Goal: Understand process/instructions

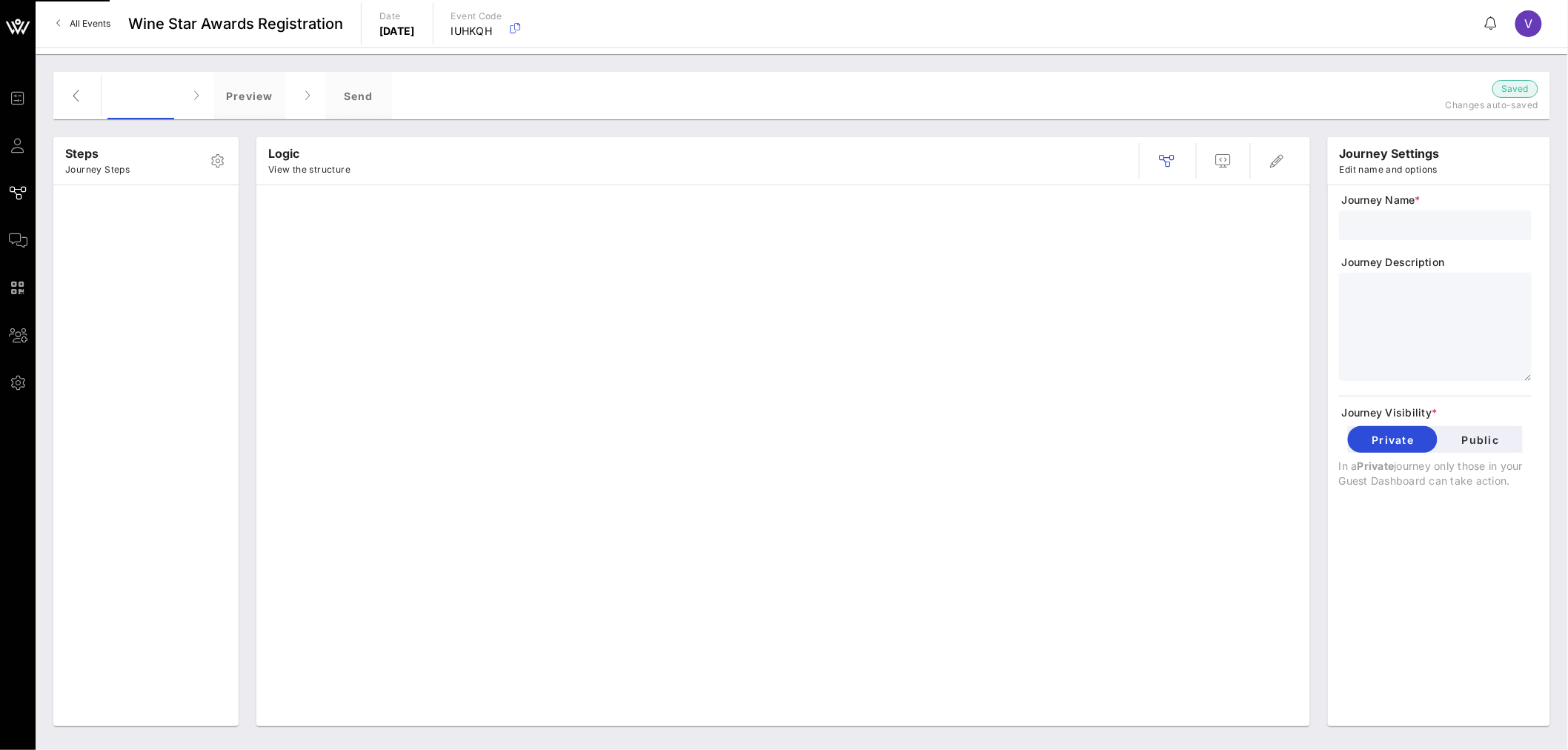
type input "Registration V4"
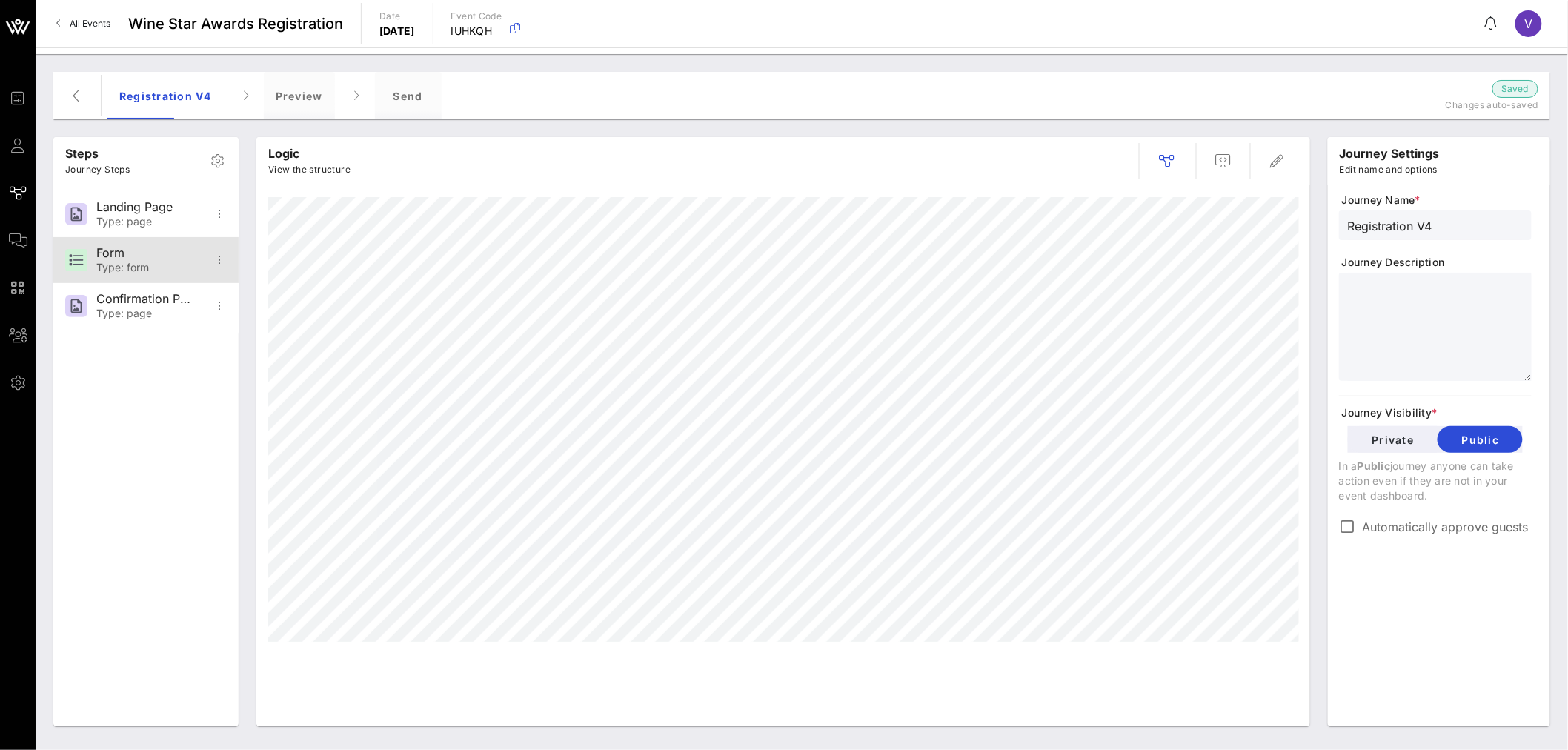
click at [143, 257] on div "Form" at bounding box center [145, 253] width 98 height 14
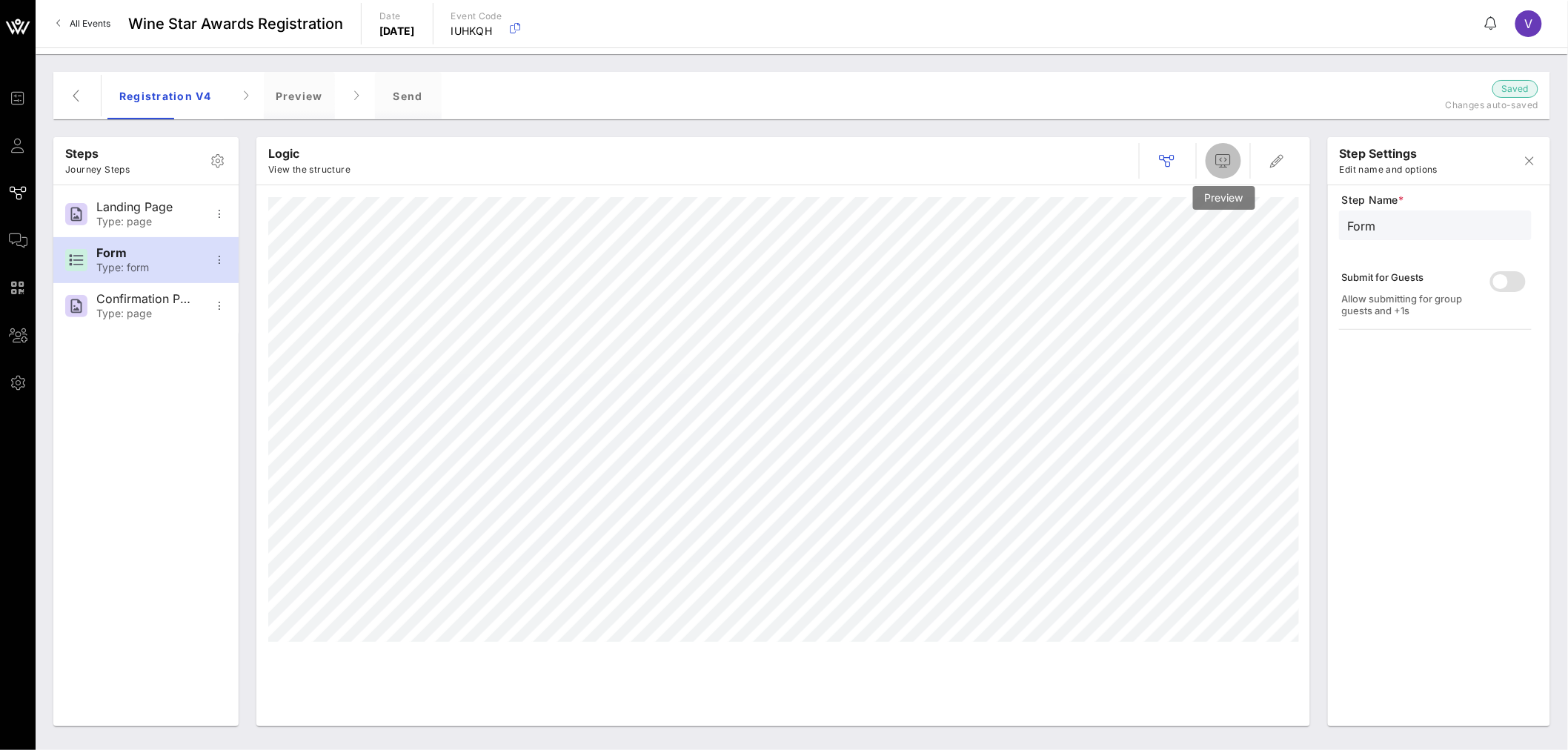
click at [1209, 155] on span "button" at bounding box center [1223, 160] width 35 height 18
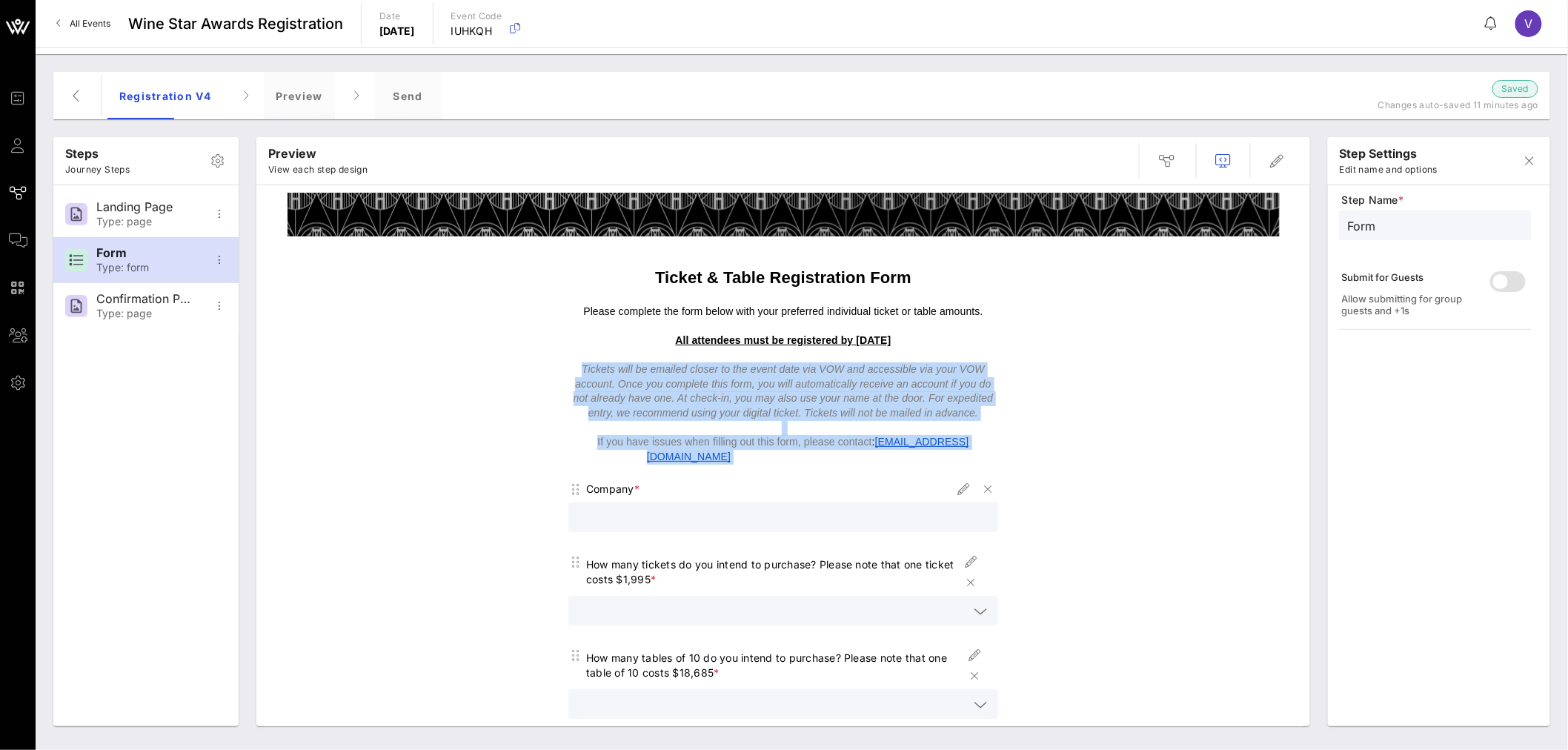
drag, startPoint x: 988, startPoint y: 441, endPoint x: 563, endPoint y: 371, distance: 430.7
click at [569, 371] on div "Please complete the form below with your preferred individual ticket or table a…" at bounding box center [783, 385] width 430 height 160
copy div "Tickets will be emailed closer to the event date via VOW and accessible via you…"
drag, startPoint x: 626, startPoint y: 408, endPoint x: 764, endPoint y: 433, distance: 140.2
click at [626, 408] on em "Tickets will be emailed closer to the event date via VOW and accessible via you…" at bounding box center [783, 390] width 420 height 56
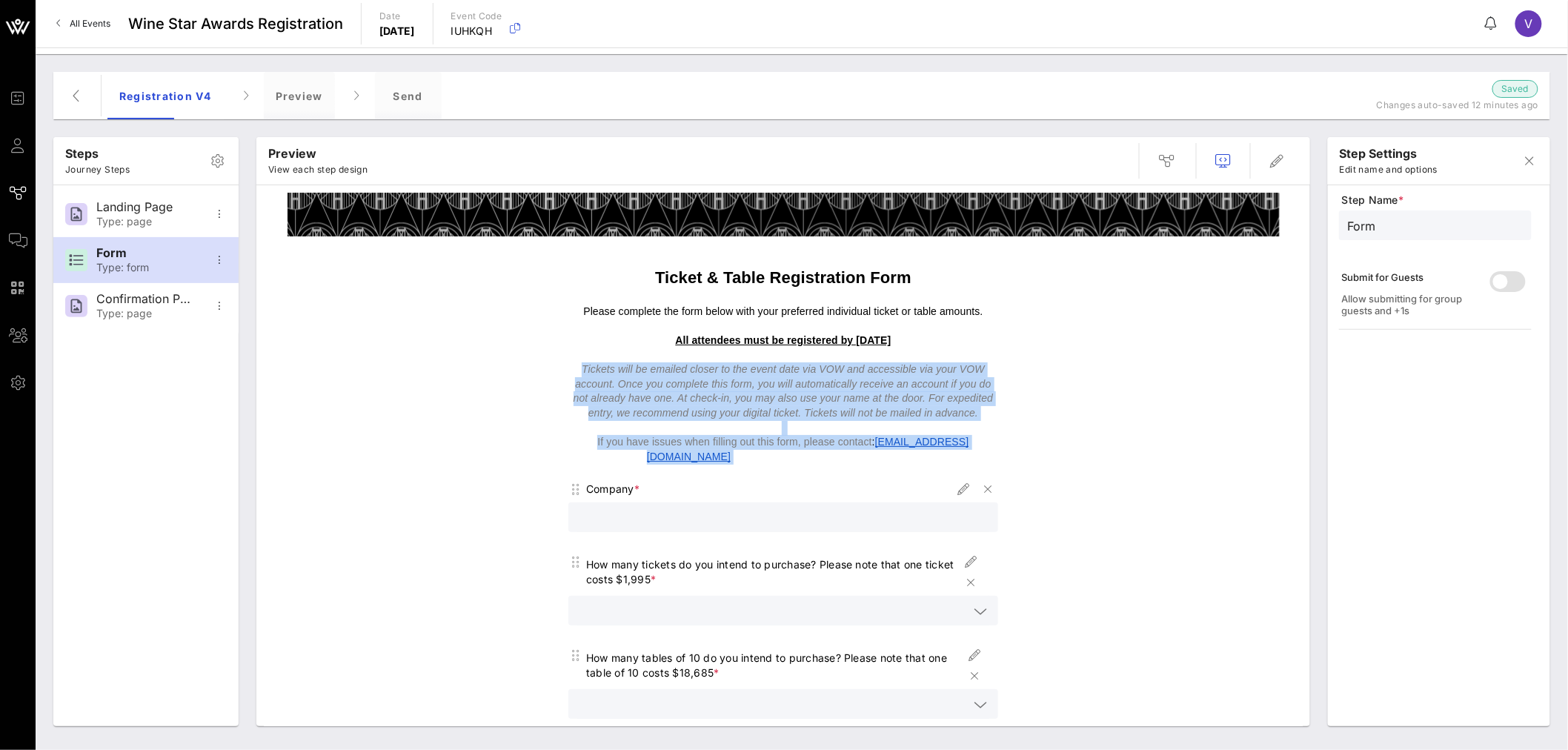
drag, startPoint x: 987, startPoint y: 441, endPoint x: 562, endPoint y: 369, distance: 431.1
click at [569, 369] on div "Please complete the form below with your preferred individual ticket or table a…" at bounding box center [783, 385] width 430 height 160
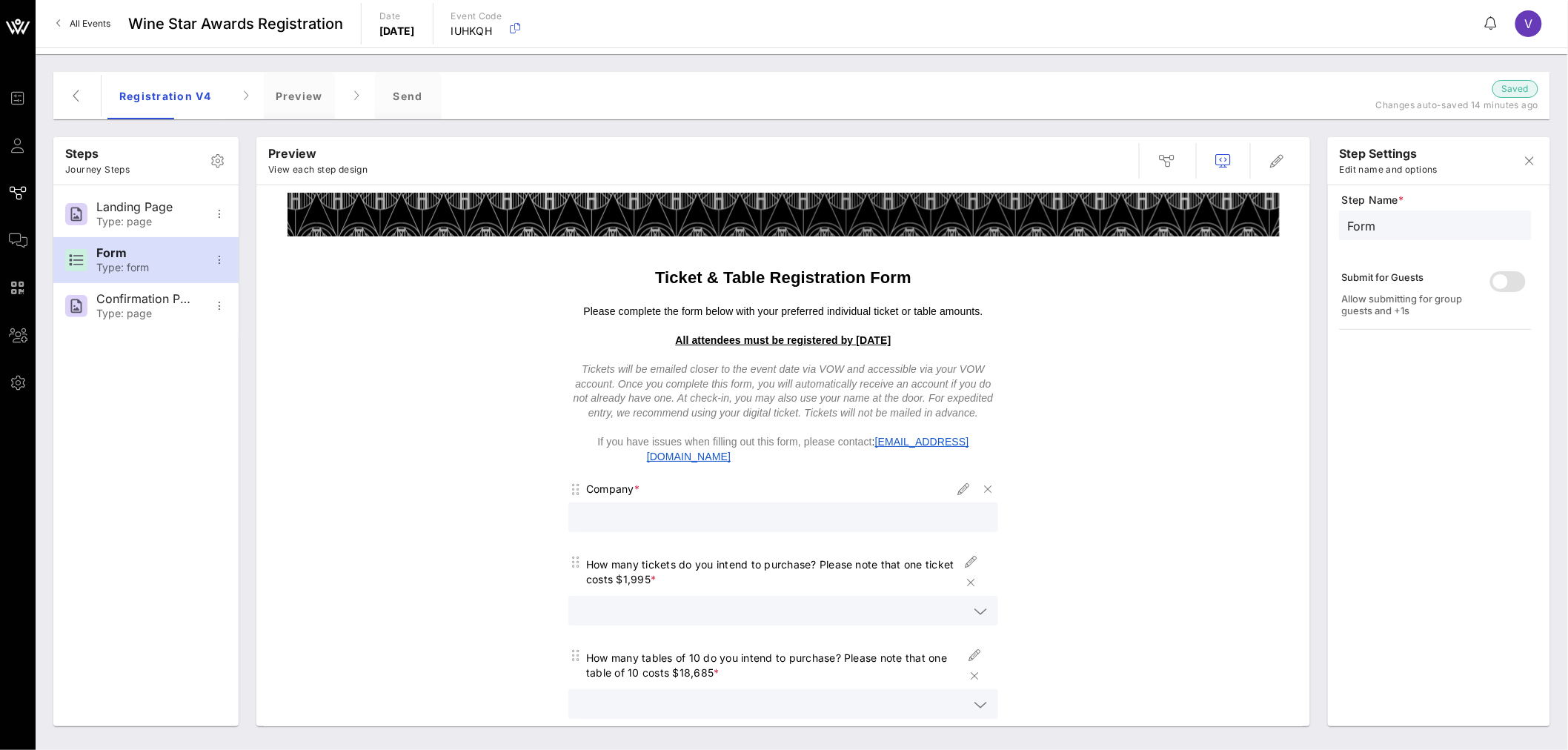
click at [676, 108] on div "Registration V4 Preview Send" at bounding box center [731, 95] width 1246 height 47
